Goal: Transaction & Acquisition: Purchase product/service

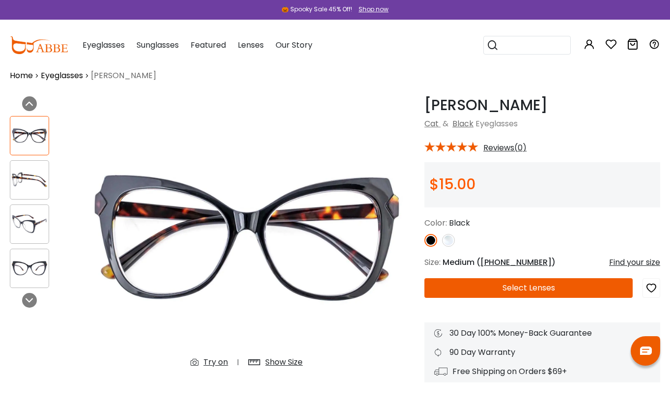
scroll to position [17, 0]
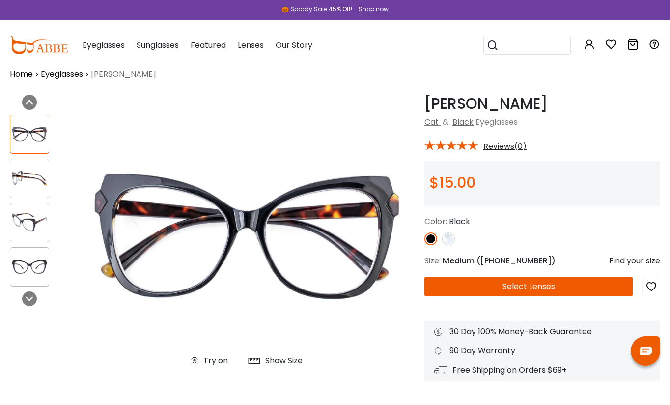
click at [450, 239] on img at bounding box center [448, 238] width 13 height 13
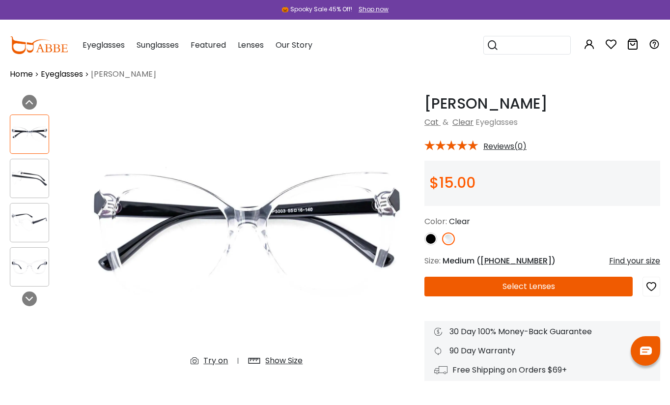
click at [450, 239] on img at bounding box center [448, 238] width 13 height 13
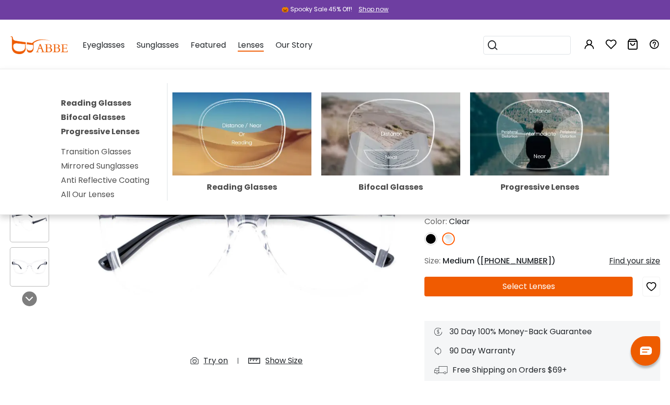
click at [92, 130] on link "Progressive Lenses" at bounding box center [100, 131] width 79 height 11
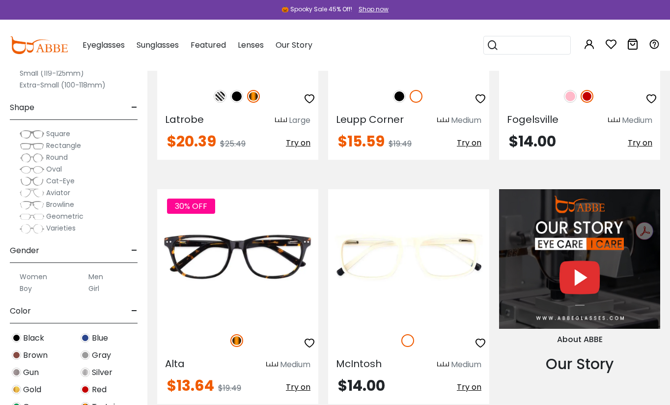
scroll to position [384, 0]
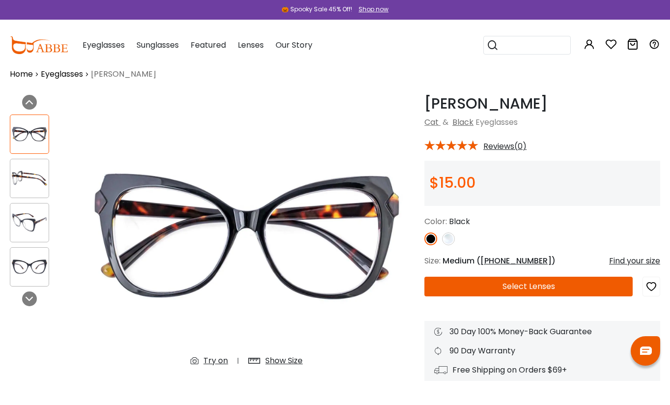
click at [450, 240] on img at bounding box center [448, 238] width 13 height 13
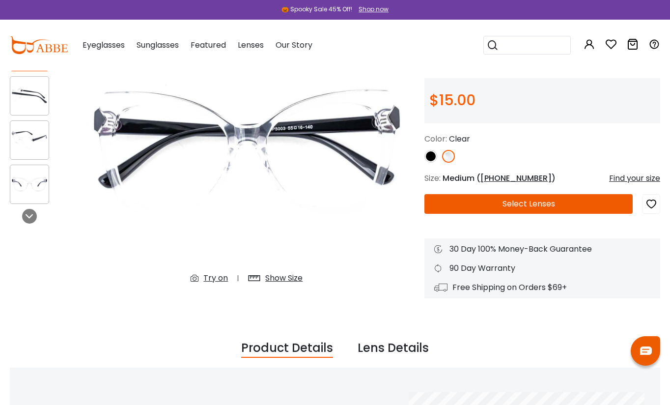
scroll to position [82, 0]
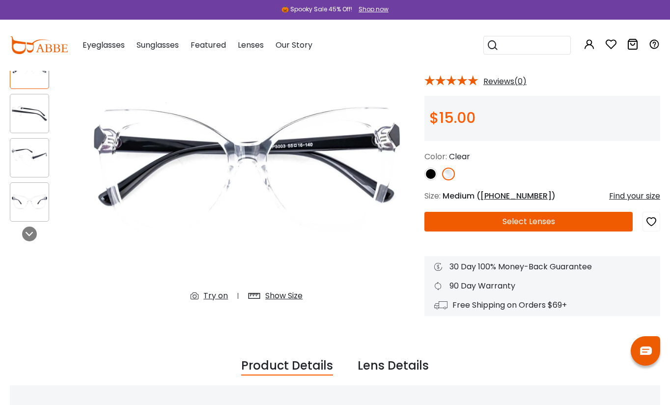
click at [487, 219] on button "Select Lenses" at bounding box center [528, 222] width 208 height 20
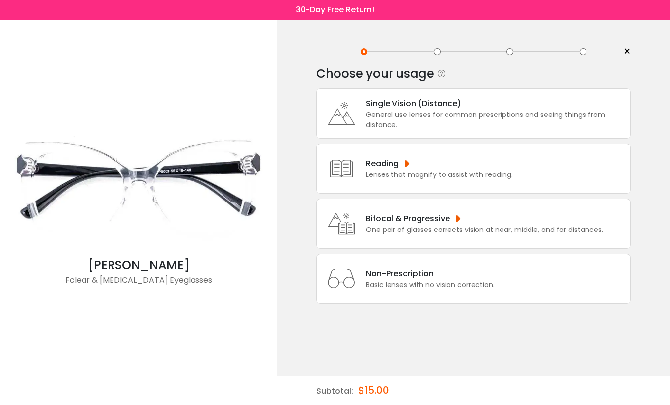
click at [429, 218] on div "Bifocal & Progressive One pair of glasses corrects vision at near, middle, and …" at bounding box center [473, 223] width 314 height 50
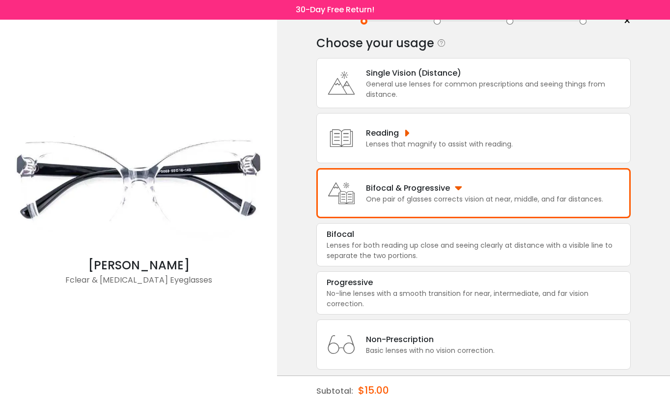
scroll to position [58, 0]
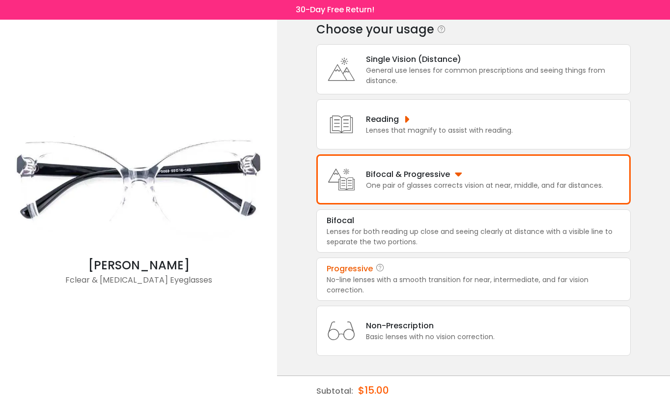
click at [430, 269] on div "Progressive" at bounding box center [474, 269] width 294 height 12
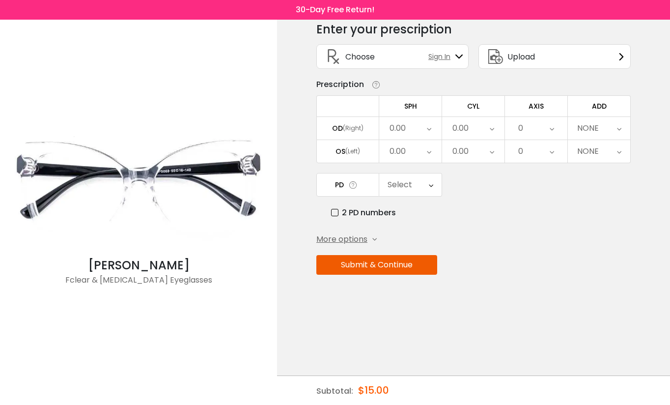
scroll to position [0, 0]
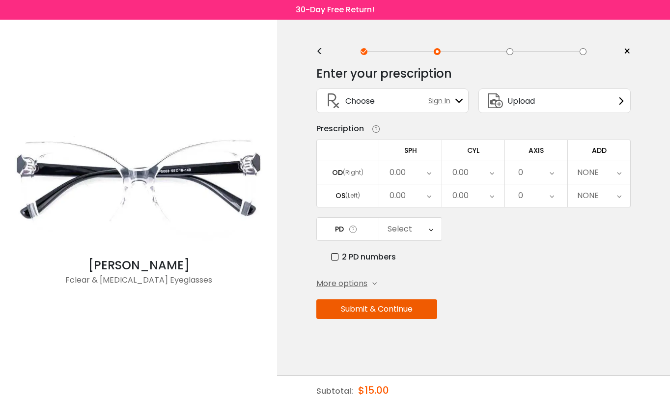
click at [407, 171] on div "0.00" at bounding box center [410, 172] width 62 height 23
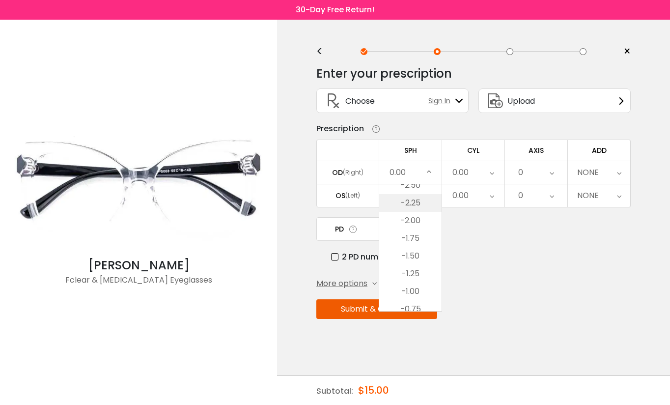
scroll to position [1245, 0]
click at [408, 202] on li "-2.25" at bounding box center [410, 204] width 62 height 18
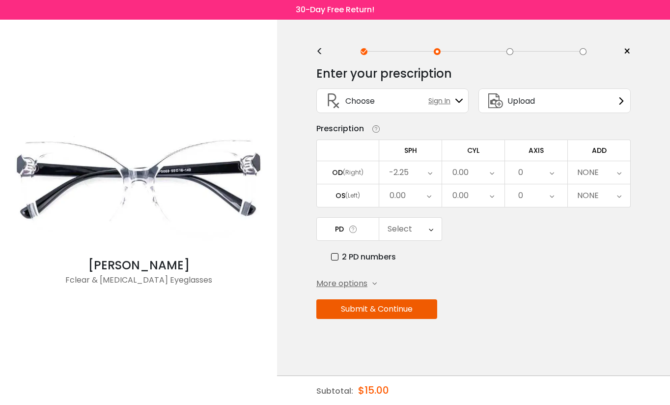
click at [409, 176] on div "-2.25" at bounding box center [410, 172] width 62 height 23
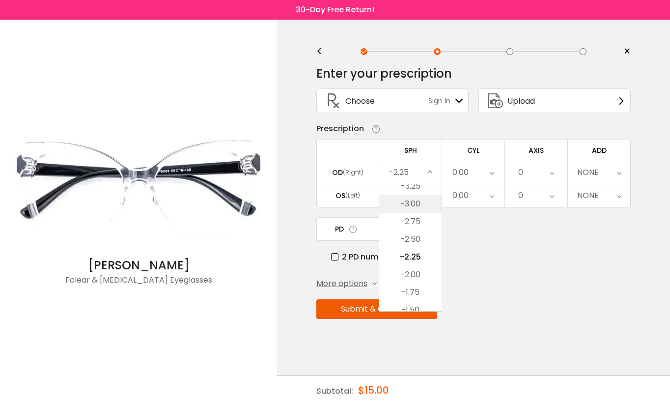
scroll to position [1177, 0]
click at [415, 203] on li "-3.25" at bounding box center [410, 201] width 62 height 18
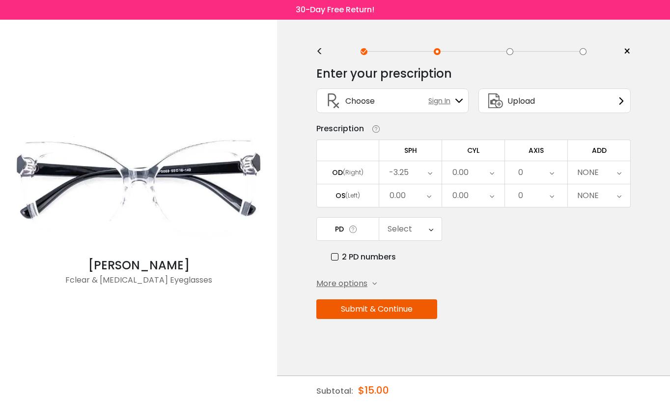
click at [414, 196] on div "0.00" at bounding box center [410, 195] width 62 height 23
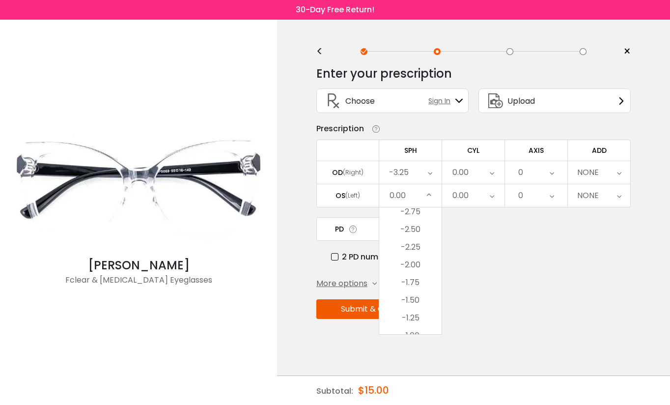
scroll to position [1214, 0]
click at [420, 257] on li "-2.25" at bounding box center [410, 258] width 62 height 18
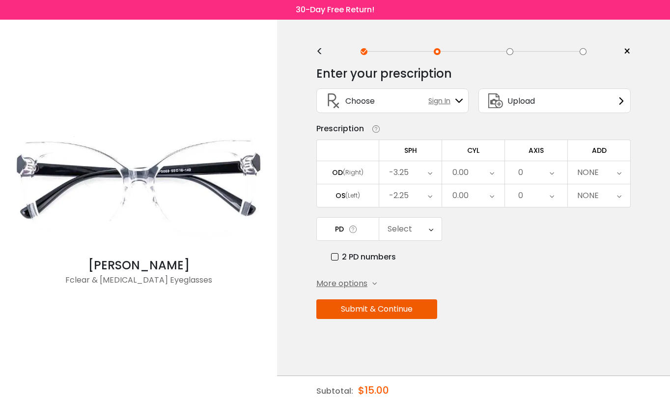
click at [467, 166] on div "0.00" at bounding box center [460, 173] width 16 height 20
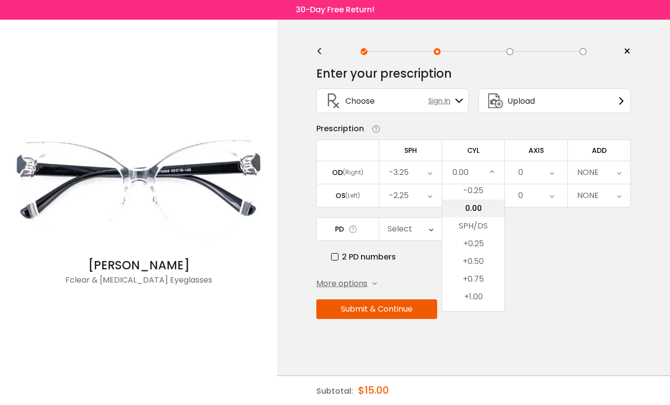
scroll to position [426, 0]
click at [480, 264] on li "+0.75" at bounding box center [473, 262] width 62 height 18
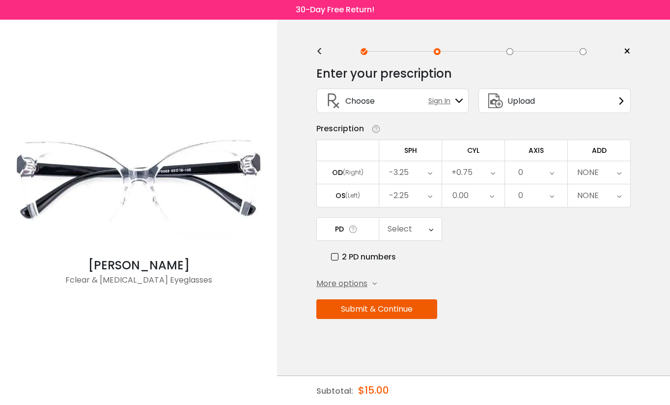
click at [473, 199] on div "0.00" at bounding box center [473, 195] width 62 height 23
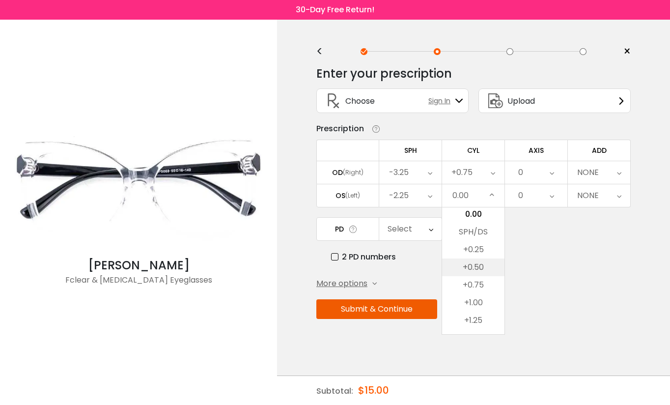
click at [478, 268] on li "+0.50" at bounding box center [473, 267] width 62 height 18
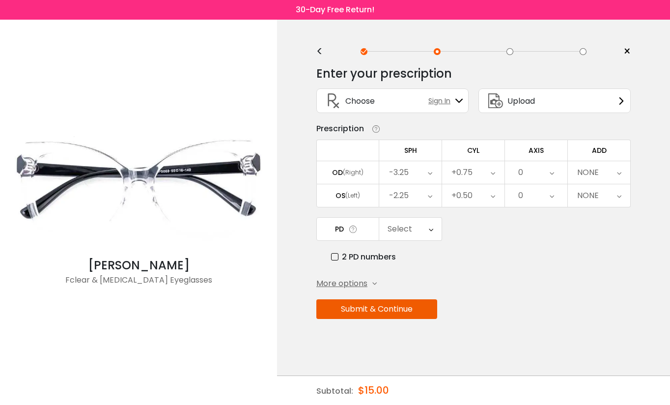
click at [521, 172] on div "0" at bounding box center [520, 173] width 5 height 20
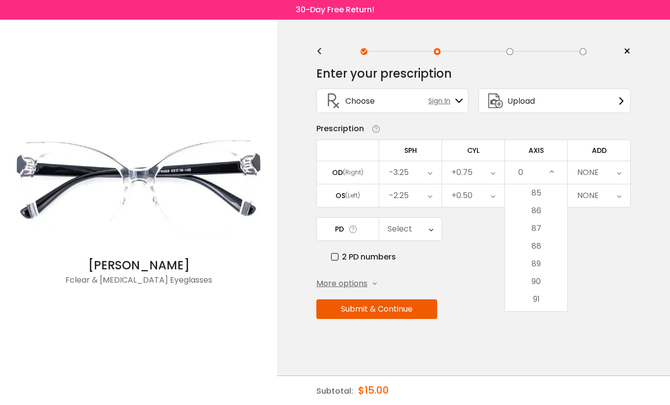
scroll to position [1517, 0]
click at [536, 269] on li "90" at bounding box center [536, 268] width 62 height 18
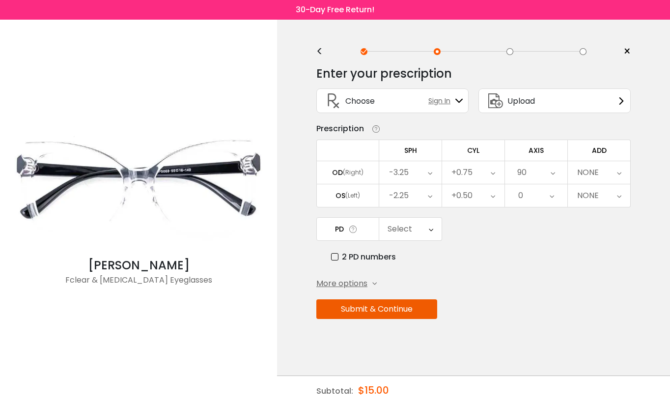
click at [533, 197] on div "0" at bounding box center [536, 195] width 62 height 23
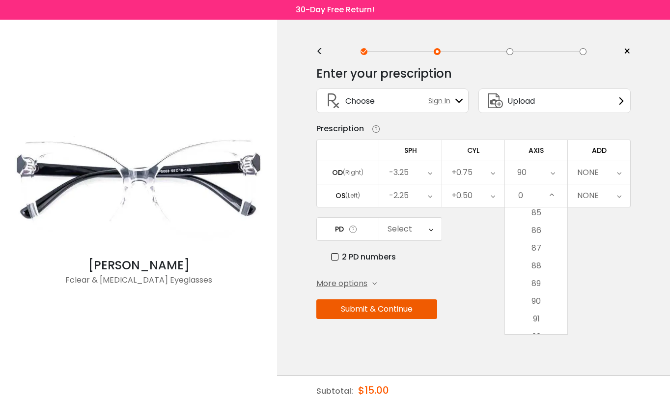
scroll to position [1525, 0]
click at [544, 282] on li "90" at bounding box center [536, 283] width 62 height 18
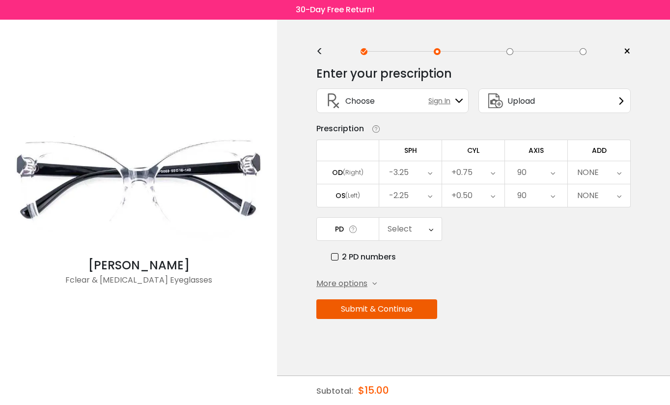
click at [579, 170] on div "NONE" at bounding box center [588, 173] width 22 height 20
click at [600, 268] on li "+1.25" at bounding box center [599, 264] width 62 height 18
click at [393, 234] on div "Select" at bounding box center [400, 229] width 25 height 20
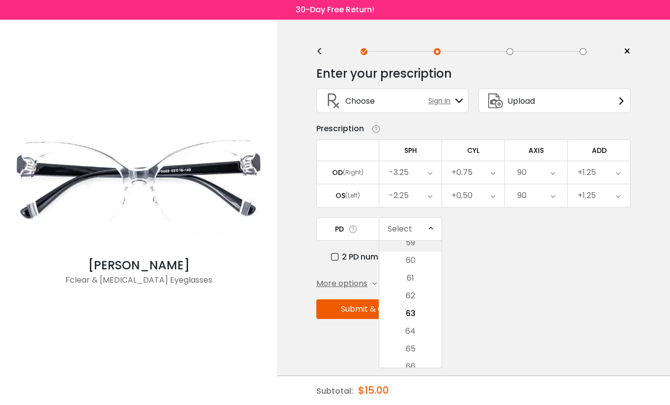
click at [396, 247] on li "59" at bounding box center [410, 243] width 62 height 18
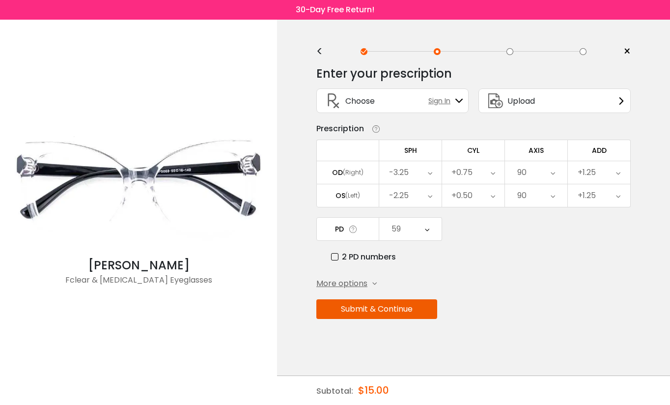
click at [384, 311] on button "Submit & Continue" at bounding box center [376, 309] width 121 height 20
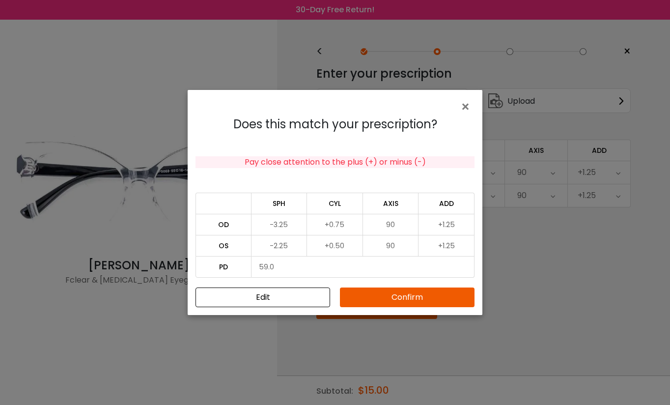
click at [389, 295] on button "Confirm" at bounding box center [407, 297] width 135 height 20
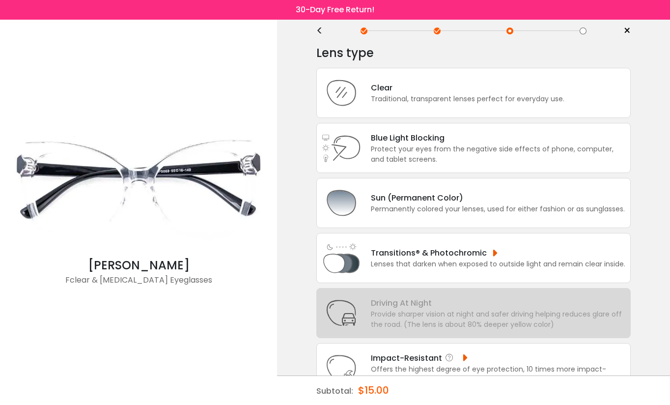
scroll to position [0, 0]
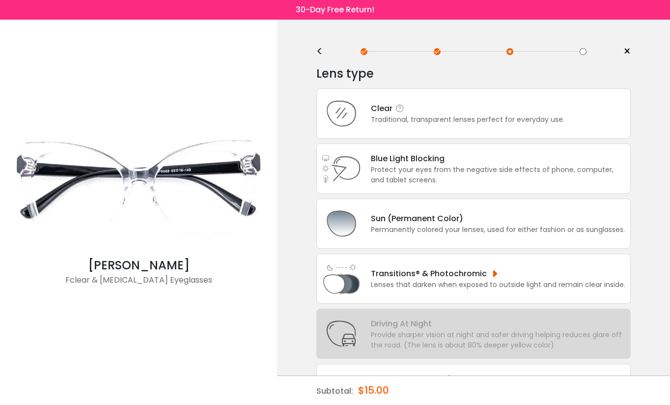
click at [410, 118] on div "Traditional, transparent lenses perfect for everyday use." at bounding box center [468, 119] width 194 height 10
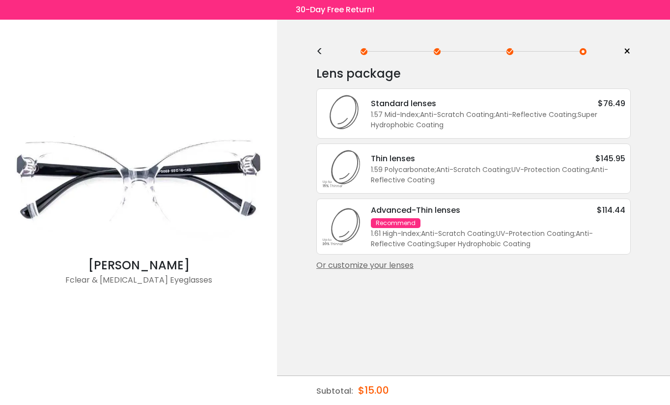
click at [462, 239] on div "1.61 High-Index ; Anti-Scratch Coating ; UV-Protection Coating ; Anti-Reflectiv…" at bounding box center [498, 238] width 254 height 21
